Goal: Information Seeking & Learning: Understand process/instructions

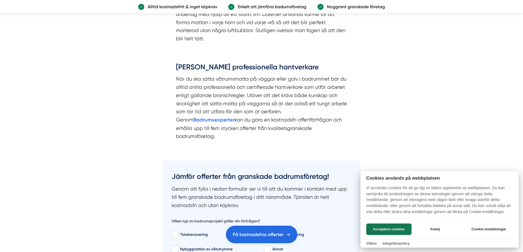
scroll to position [1207, 0]
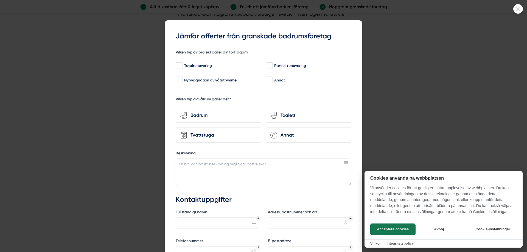
click at [519, 7] on icon at bounding box center [517, 8] width 9 height 3
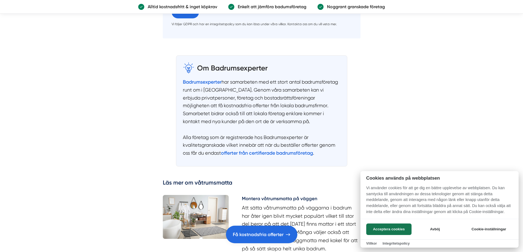
scroll to position [1838, 0]
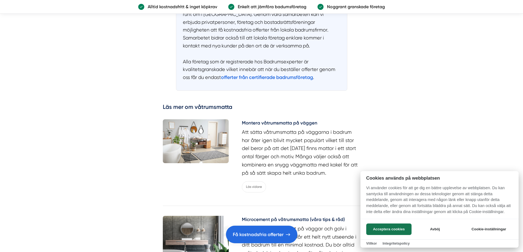
click at [288, 120] on div at bounding box center [261, 126] width 523 height 252
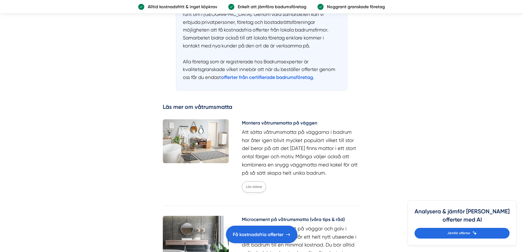
click at [253, 181] on link "Läs vidare" at bounding box center [254, 186] width 24 height 11
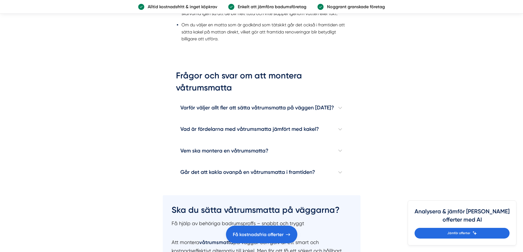
scroll to position [658, 0]
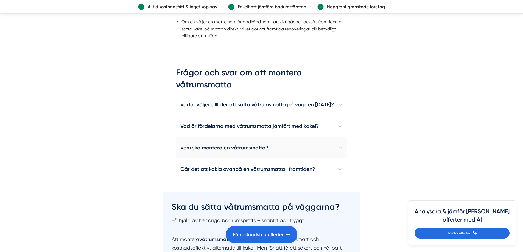
click at [291, 139] on h4 "Vem ska montera en våtrumsmatta?" at bounding box center [261, 147] width 171 height 21
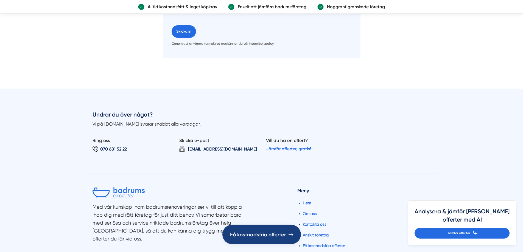
scroll to position [1097, 0]
